Goal: Transaction & Acquisition: Download file/media

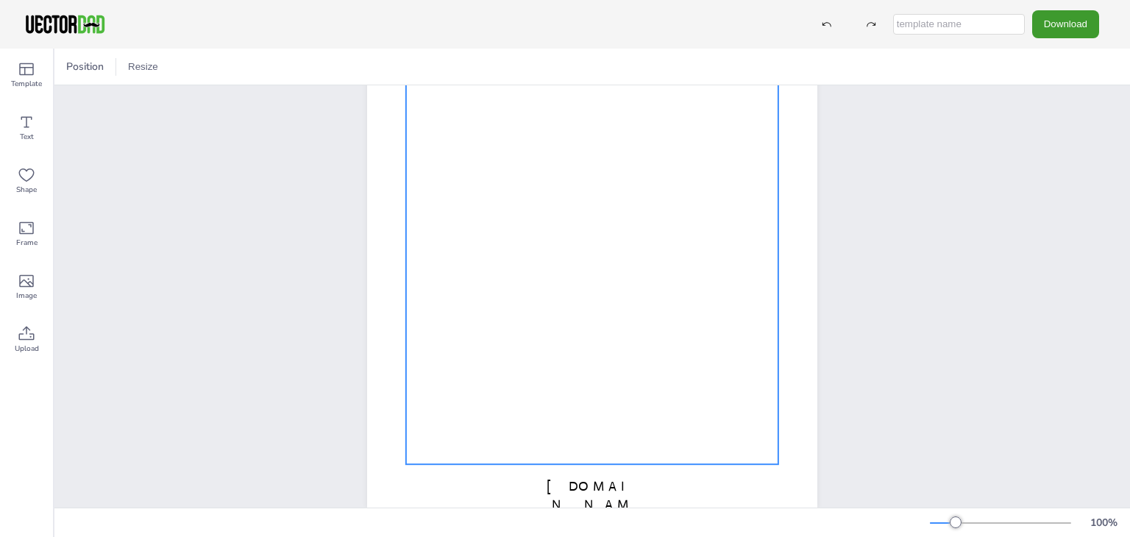
scroll to position [215, 0]
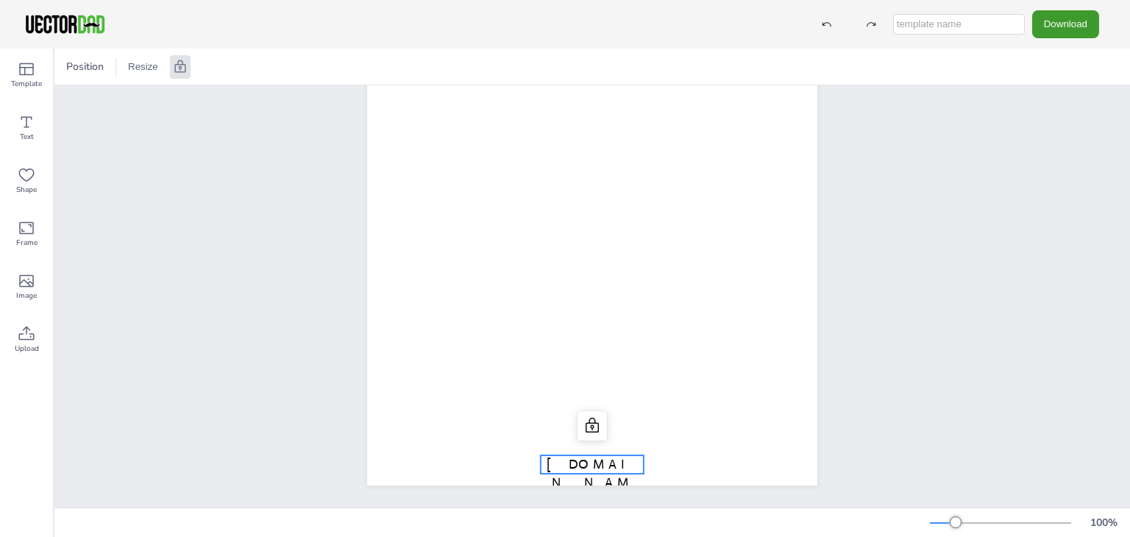
click at [638, 455] on p "[DOMAIN_NAME]" at bounding box center [592, 483] width 103 height 56
click at [624, 456] on span "[DOMAIN_NAME]" at bounding box center [592, 482] width 91 height 53
click at [1013, 260] on div "[DOMAIN_NAME] Mood Tracker MONTH:___________" at bounding box center [592, 195] width 1076 height 626
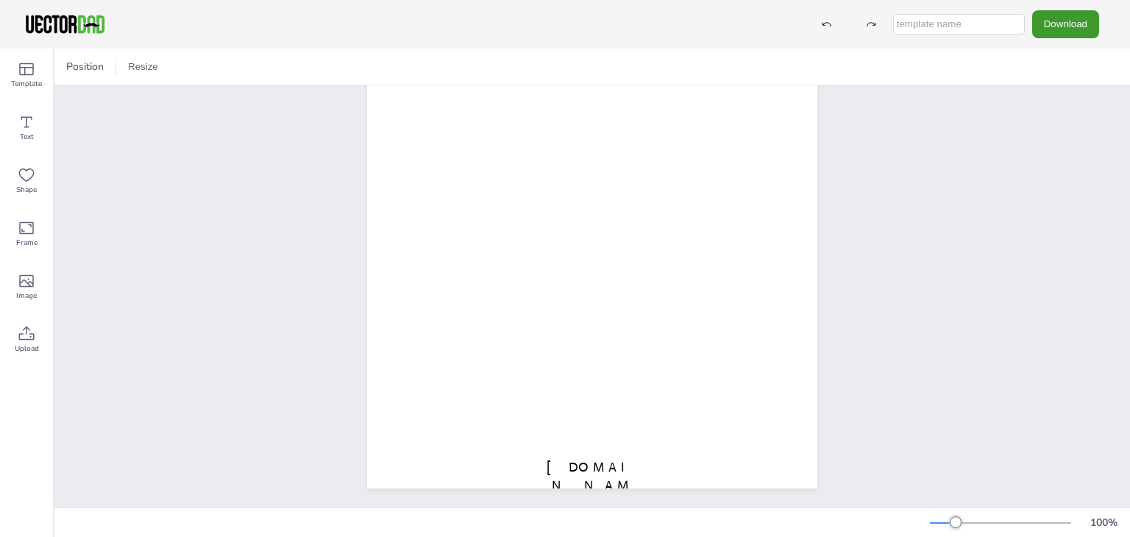
click at [1060, 21] on button "Download" at bounding box center [1065, 23] width 67 height 27
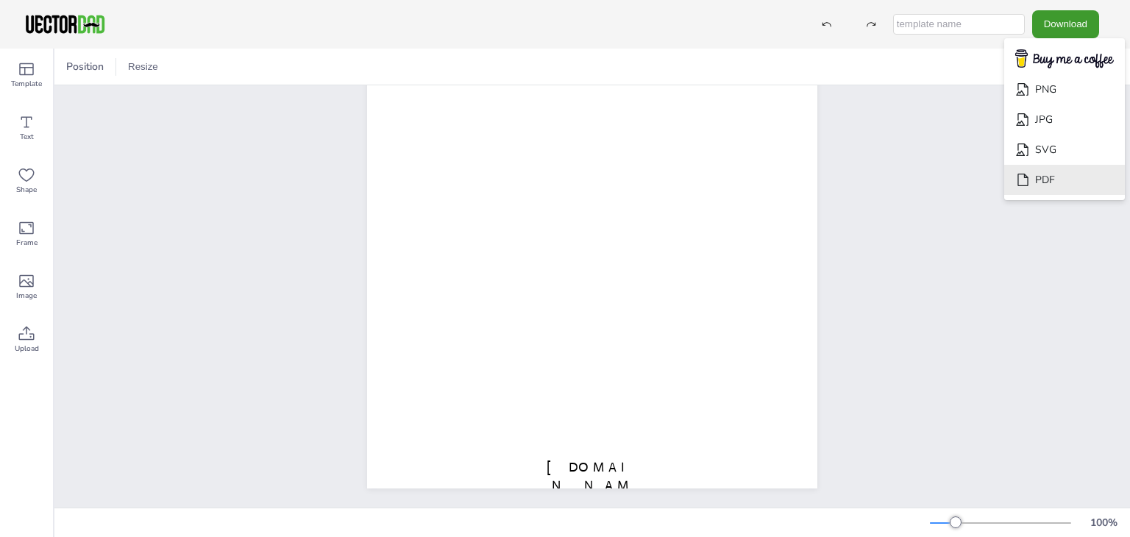
click at [1037, 180] on li "PDF" at bounding box center [1064, 180] width 121 height 30
